Goal: Find contact information: Find contact information

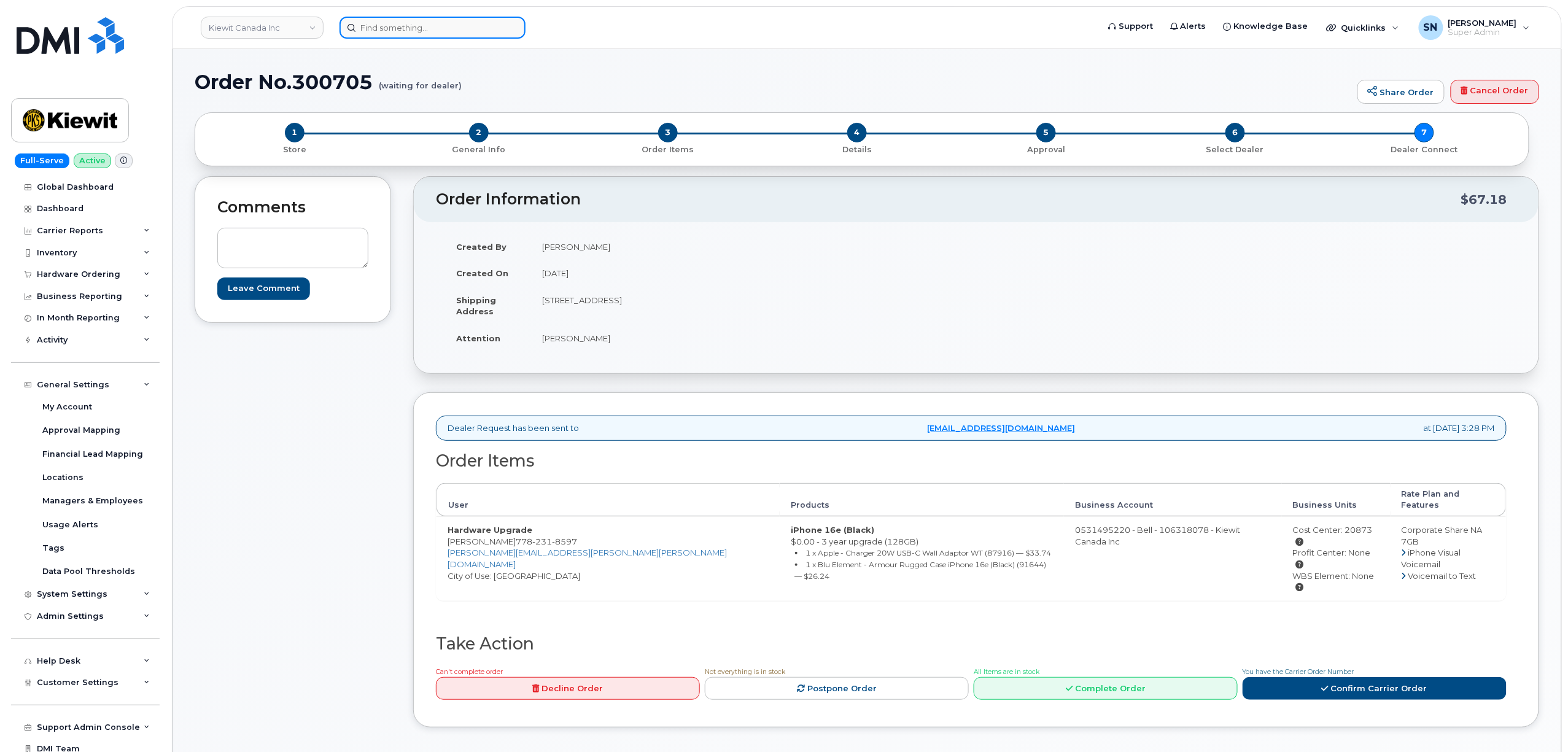
click at [482, 27] on input at bounding box center [433, 28] width 186 height 22
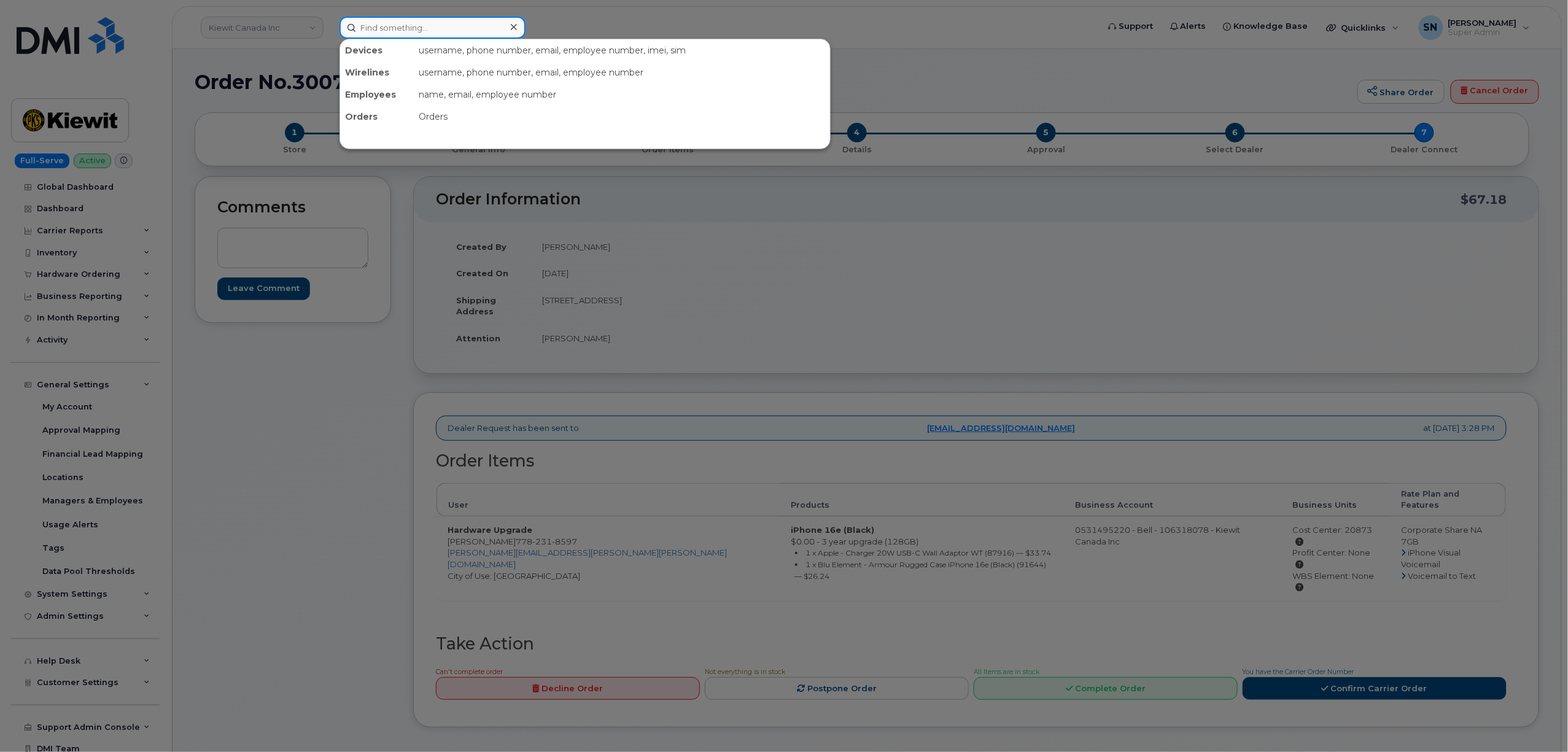
paste input "7808814855"
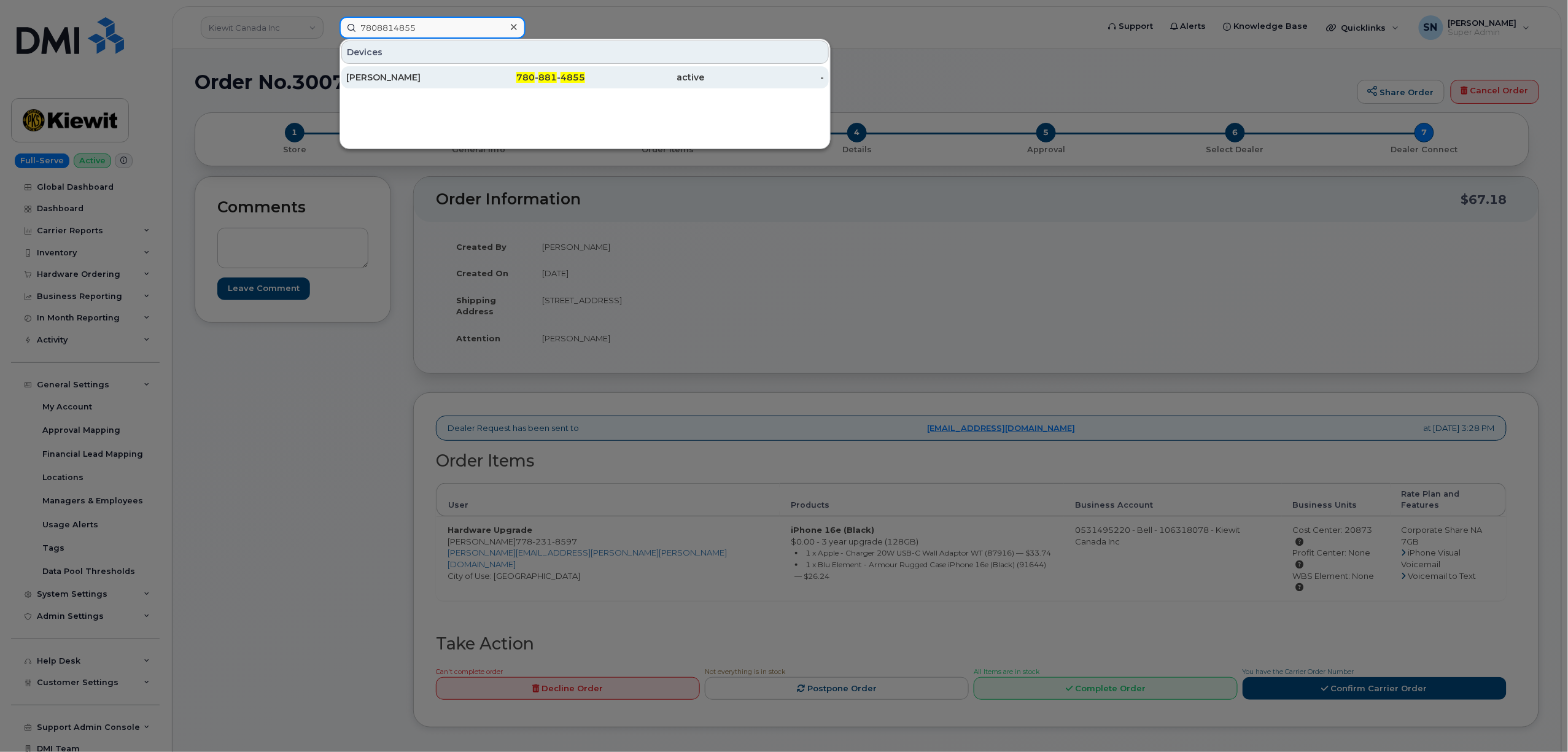
type input "7808814855"
click at [403, 83] on div "[PERSON_NAME]" at bounding box center [406, 77] width 119 height 12
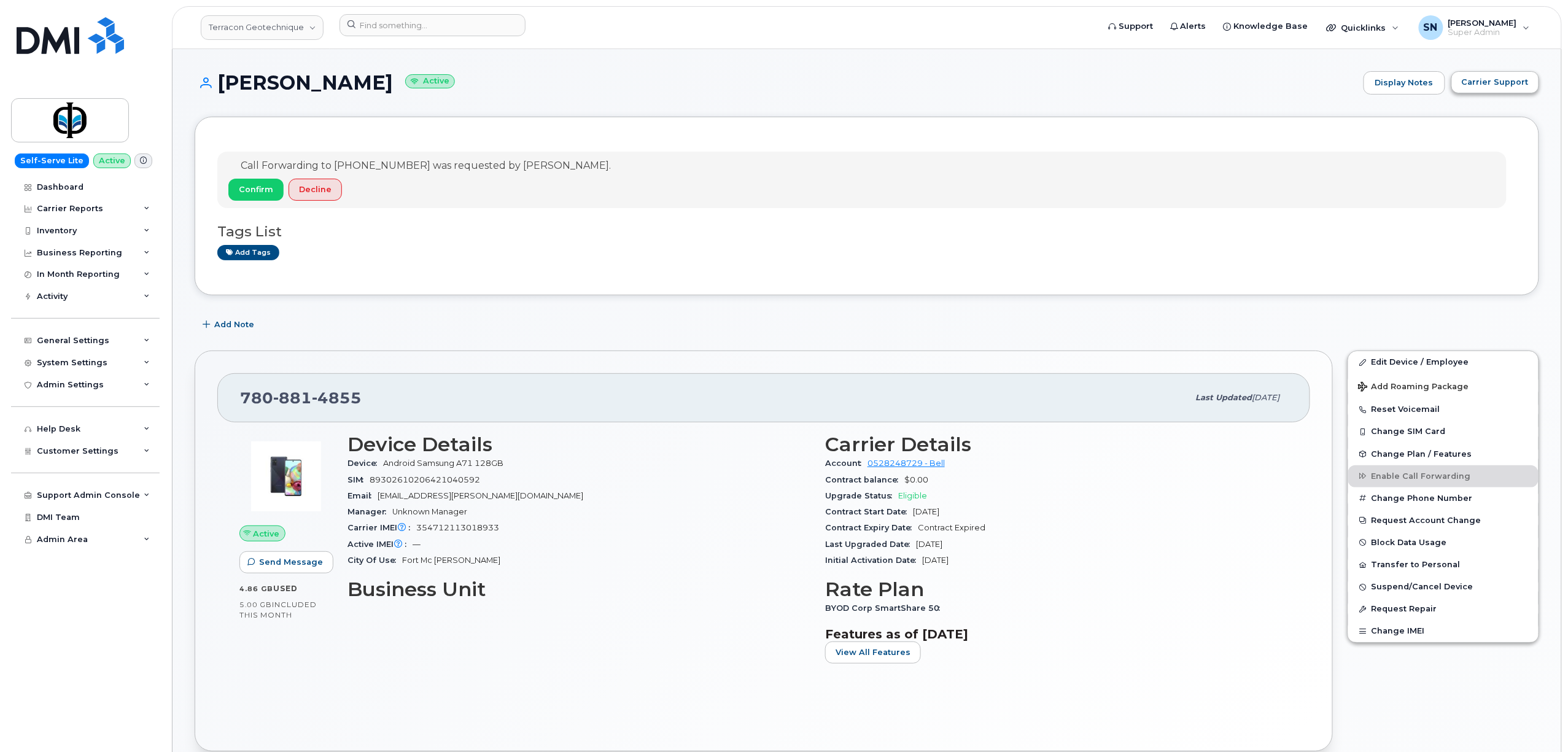
drag, startPoint x: 1505, startPoint y: 69, endPoint x: 1501, endPoint y: 77, distance: 8.9
click at [1499, 82] on span "Carrier Support" at bounding box center [1495, 82] width 67 height 12
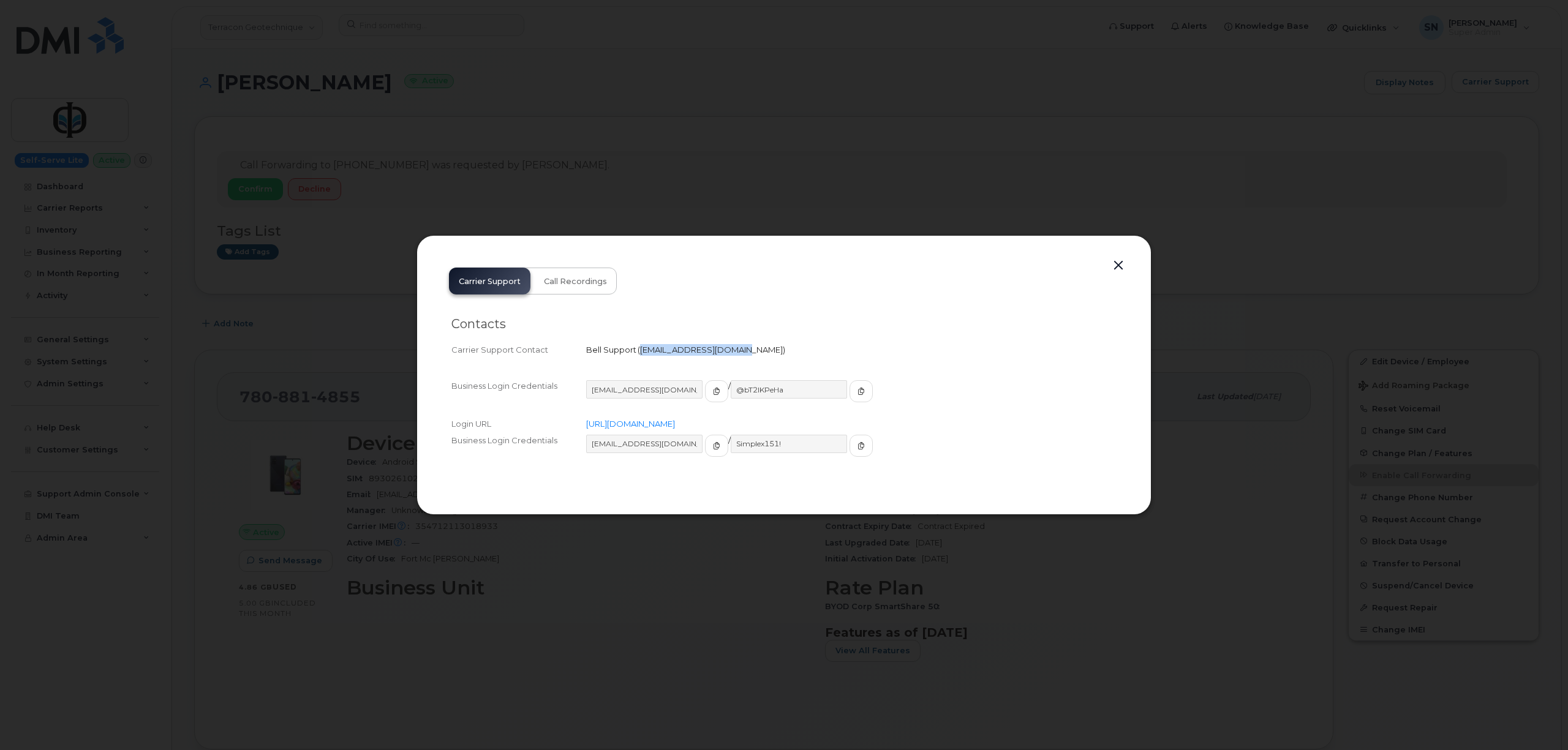
drag, startPoint x: 642, startPoint y: 352, endPoint x: 729, endPoint y: 357, distance: 87.1
click at [729, 357] on div "Carrier Support Contact Bell Support   corpclientcare@bell.ca" at bounding box center [784, 350] width 666 height 17
copy span "corpclientcare@bell.ca"
